Goal: Transaction & Acquisition: Purchase product/service

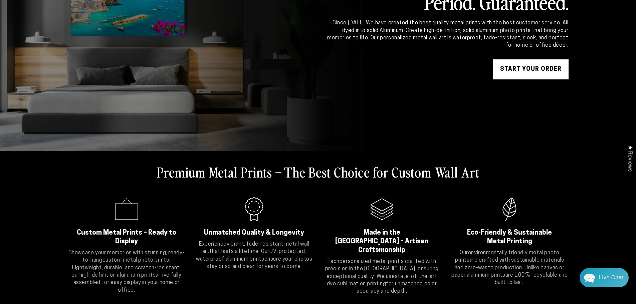
scroll to position [200, 0]
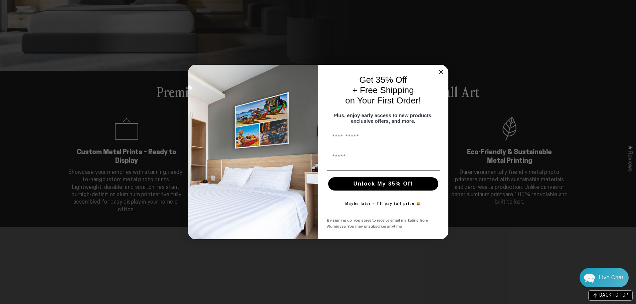
click at [443, 69] on circle "Close dialog" at bounding box center [441, 72] width 8 height 8
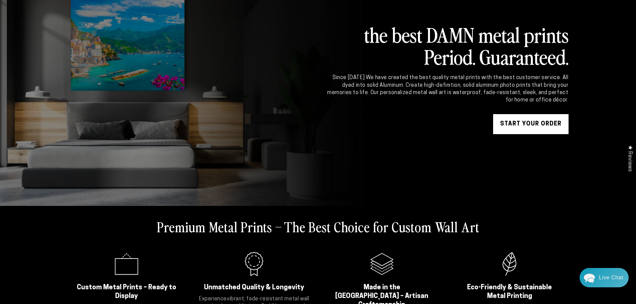
scroll to position [0, 0]
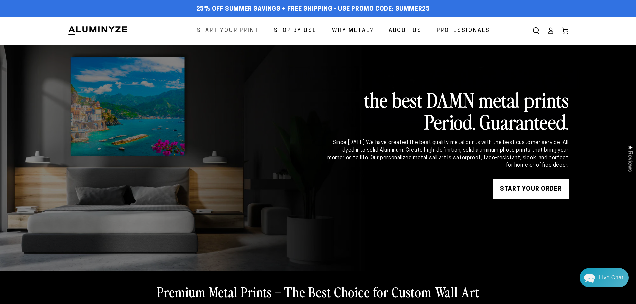
click at [236, 31] on span "Start Your Print" at bounding box center [228, 31] width 62 height 10
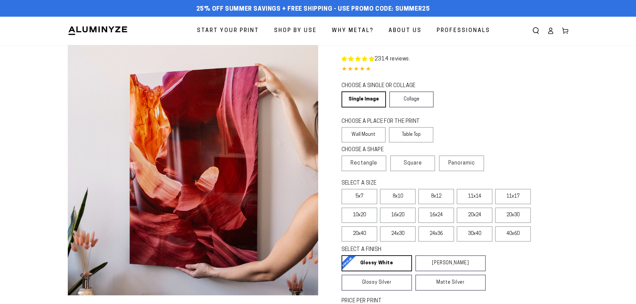
select select "**********"
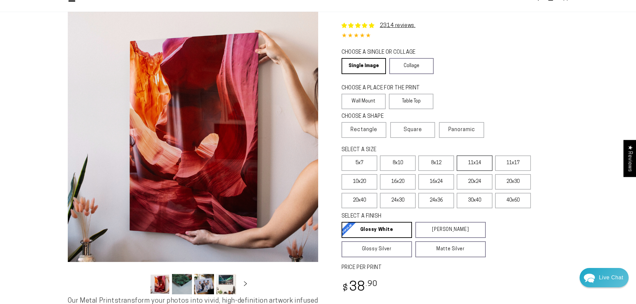
click at [482, 165] on label "11x14" at bounding box center [475, 163] width 36 height 15
